Goal: Task Accomplishment & Management: Use online tool/utility

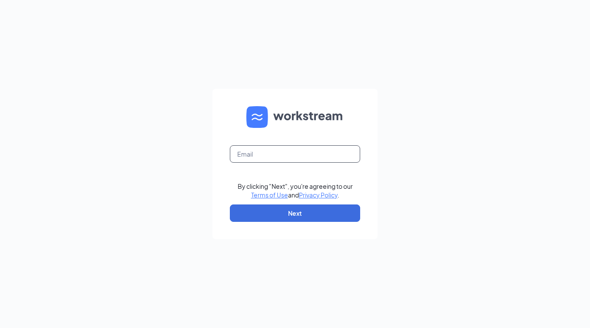
click at [248, 155] on input "text" at bounding box center [295, 153] width 130 height 17
type input "aliciamdejesus"
type input "[EMAIL_ADDRESS][DOMAIN_NAME]"
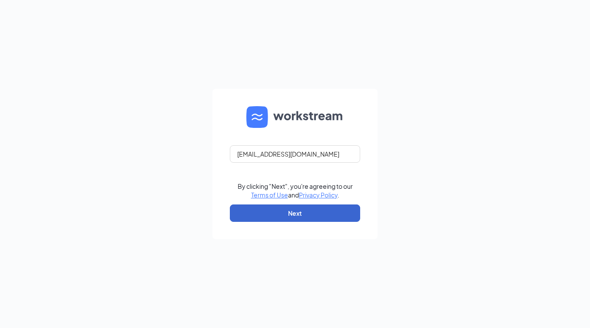
click at [290, 220] on button "Next" at bounding box center [295, 212] width 130 height 17
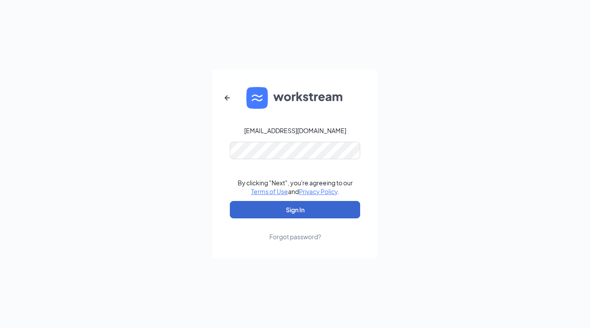
click at [295, 210] on button "Sign In" at bounding box center [295, 209] width 130 height 17
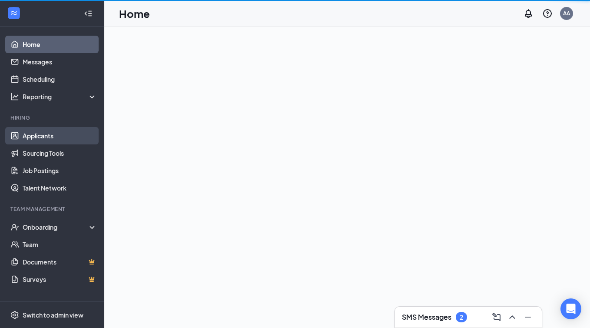
click at [46, 143] on link "Applicants" at bounding box center [60, 135] width 74 height 17
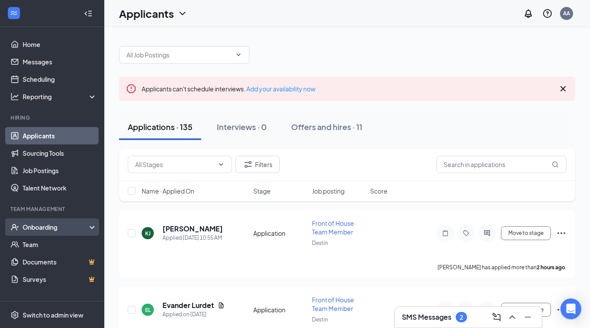
click at [42, 227] on div "Onboarding" at bounding box center [56, 227] width 67 height 9
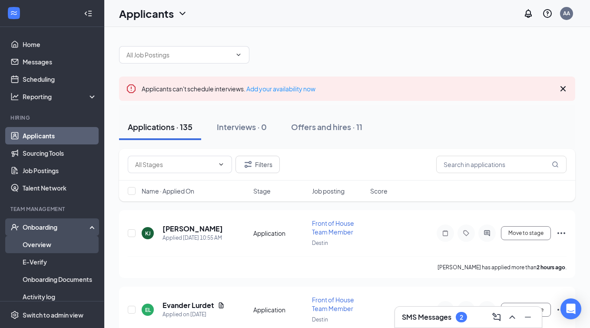
click at [47, 246] on link "Overview" at bounding box center [60, 244] width 74 height 17
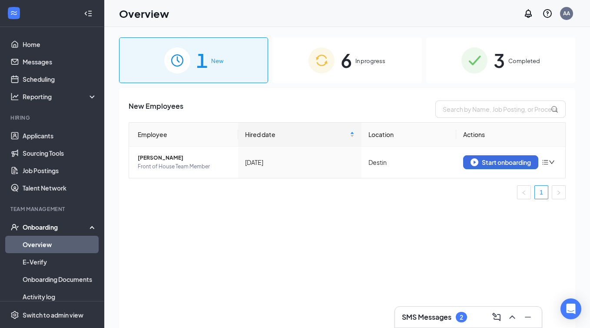
click at [357, 65] on span "In progress" at bounding box center [371, 61] width 30 height 9
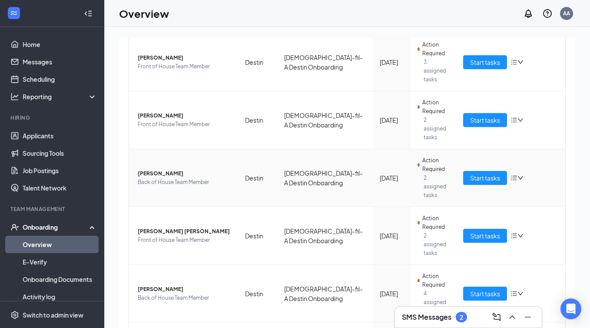
scroll to position [140, 0]
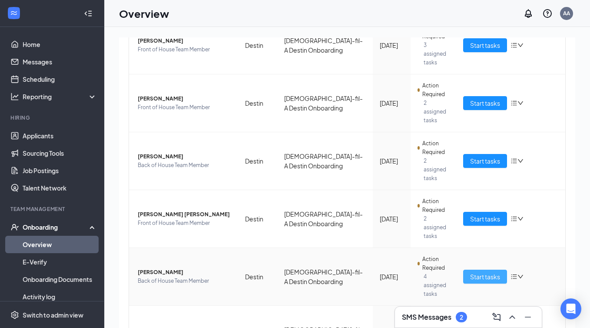
click at [485, 272] on span "Start tasks" at bounding box center [485, 277] width 30 height 10
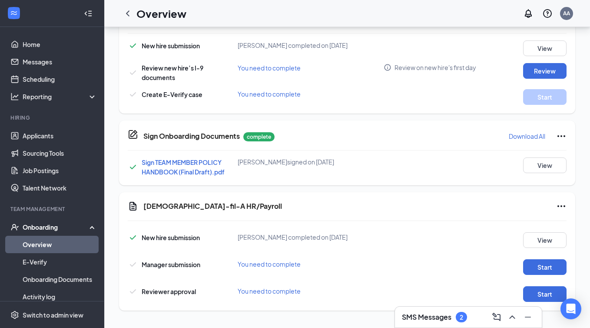
scroll to position [288, 0]
click at [543, 264] on button "Start" at bounding box center [544, 267] width 43 height 16
click at [540, 292] on button "Start" at bounding box center [544, 294] width 43 height 16
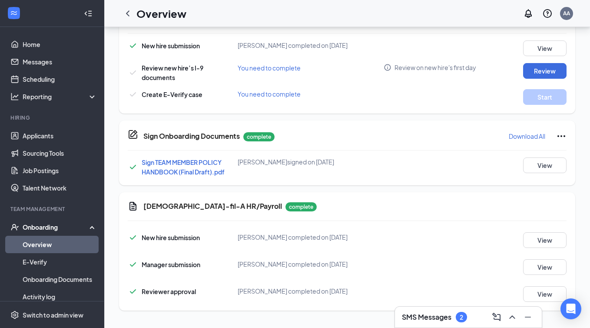
scroll to position [153, 0]
